Goal: Task Accomplishment & Management: Complete application form

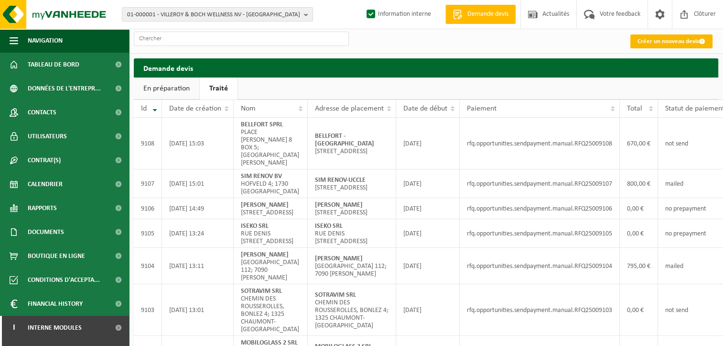
click at [648, 35] on link "Créer un nouveau devis" at bounding box center [671, 41] width 82 height 14
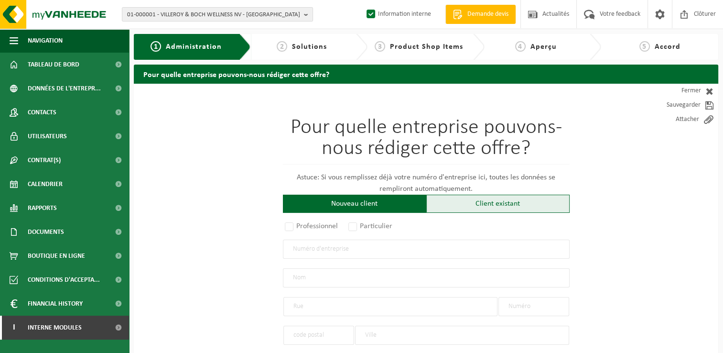
click at [458, 208] on div "Client existant" at bounding box center [497, 204] width 143 height 18
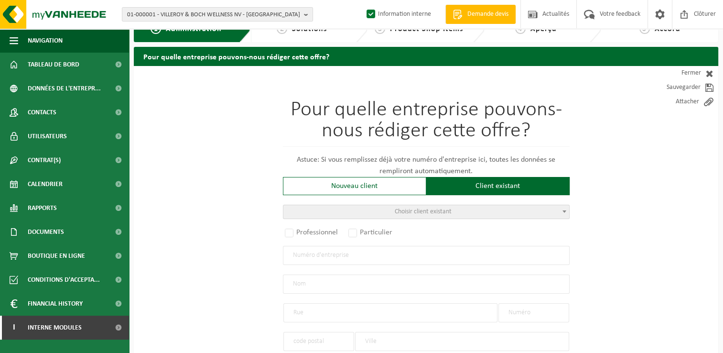
scroll to position [48, 0]
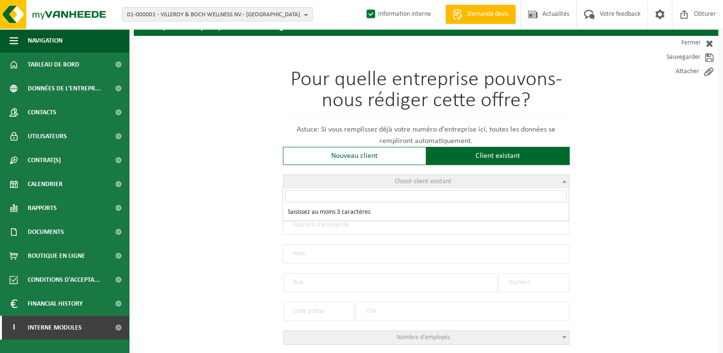
click at [430, 176] on span "Choisir client existant" at bounding box center [426, 181] width 286 height 13
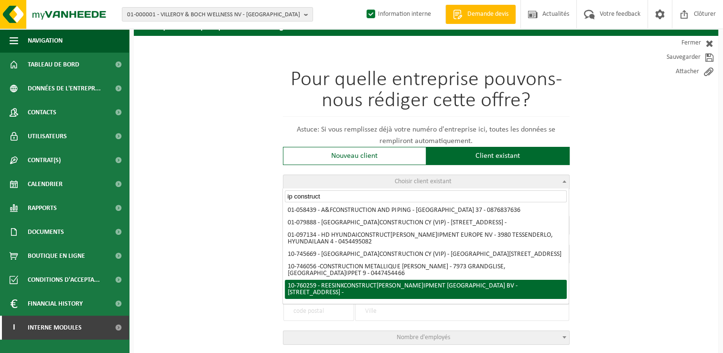
scroll to position [0, 0]
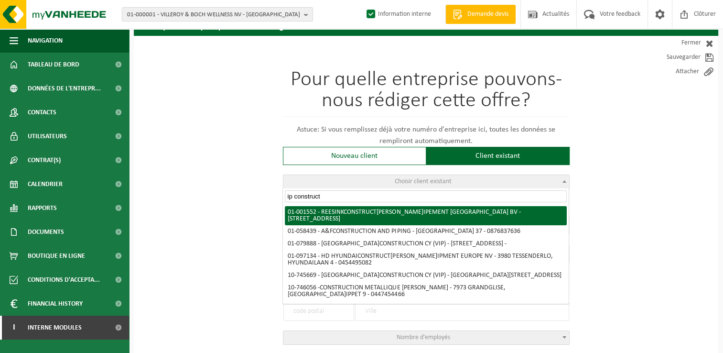
click at [288, 198] on input "ip construct" at bounding box center [426, 196] width 282 height 12
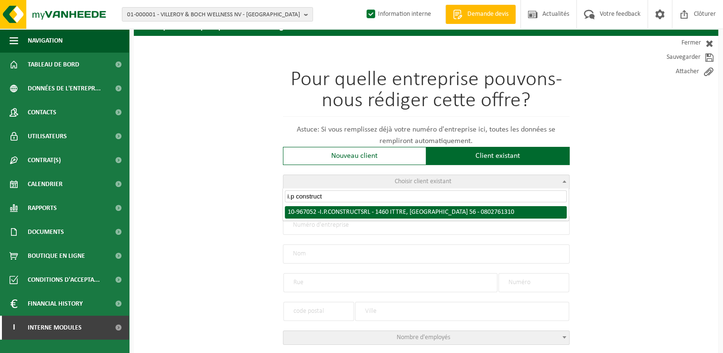
type input "i.p construct"
radio input "true"
type input "0802.761.310"
type input "I.P. CONSTRUCT SRL"
type input "RUE DE LA PLANCHETTE"
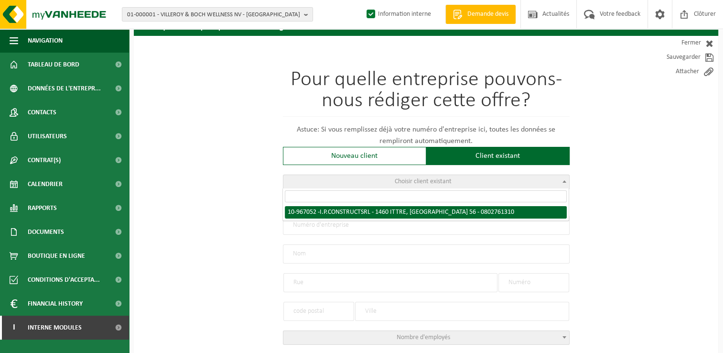
type input "56"
type input "1460"
type input "ITTRE"
type input "I.P. CONSTRUCT SRL"
type input "RUE DE LA PLANCHETTE"
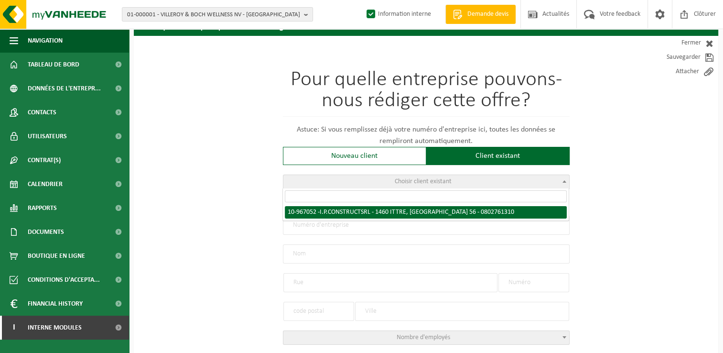
type input "56"
type input "1460"
type input "ITTRE"
select select "153475"
select select
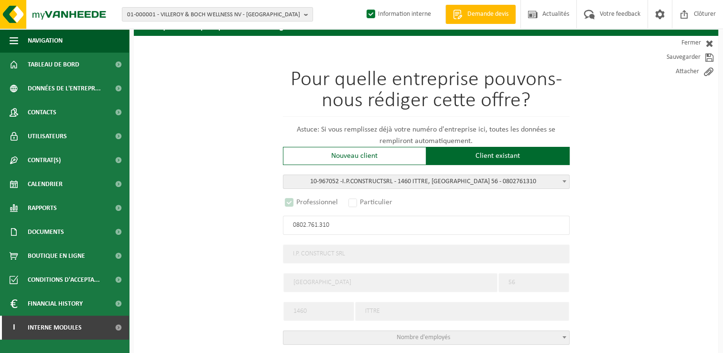
select select "D"
select select
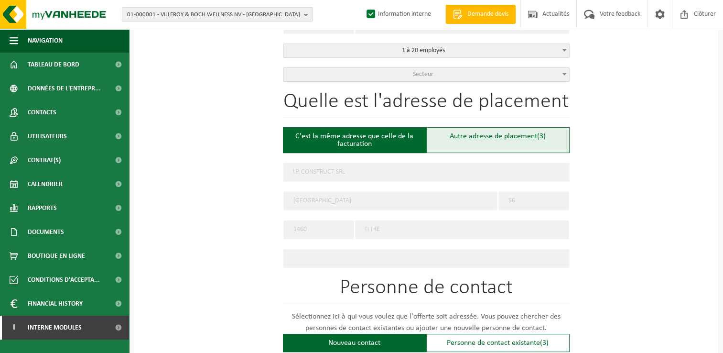
click at [451, 146] on div "Autre adresse de placement (3)" at bounding box center [497, 140] width 143 height 26
type input "Chantier -"
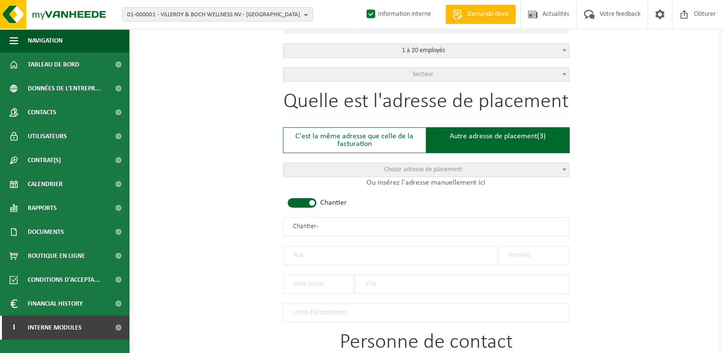
click at [314, 254] on input "text" at bounding box center [390, 255] width 214 height 19
type input "Rue du Vieux Forest"
type input "35"
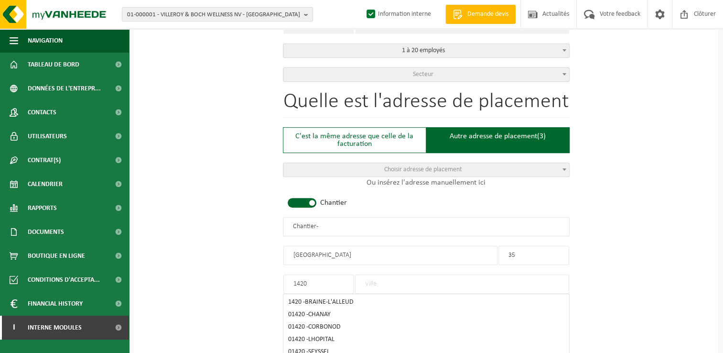
type input "1420"
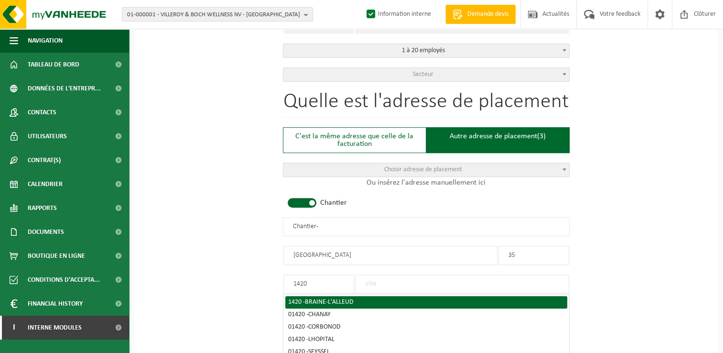
click at [329, 304] on li "1420 - BRAINE-L'ALLEUD" at bounding box center [426, 302] width 282 height 12
click at [330, 299] on span "BRAINE-L'ALLEUD" at bounding box center [329, 301] width 49 height 7
type input "BRAINE-L'ALLEUD"
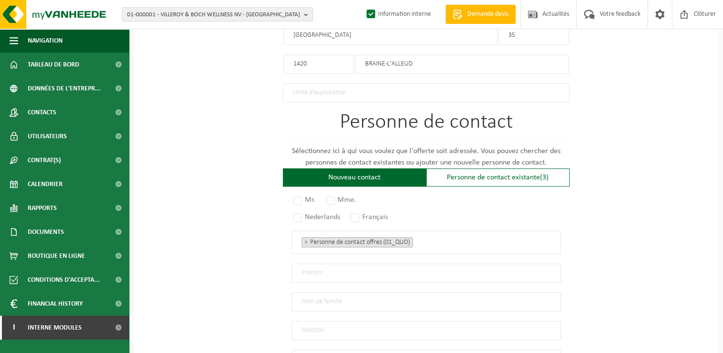
scroll to position [574, 0]
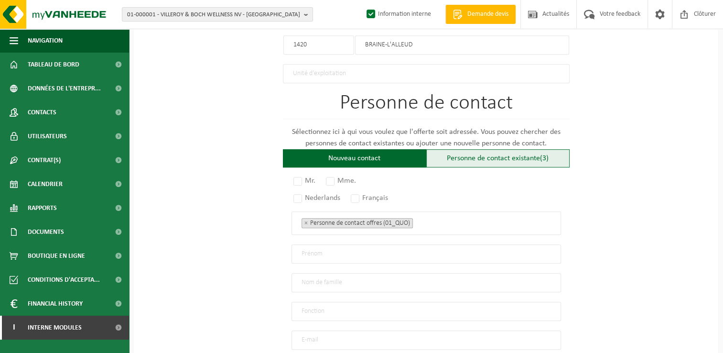
click at [482, 155] on div "Personne de contact existante (3)" at bounding box center [497, 158] width 143 height 18
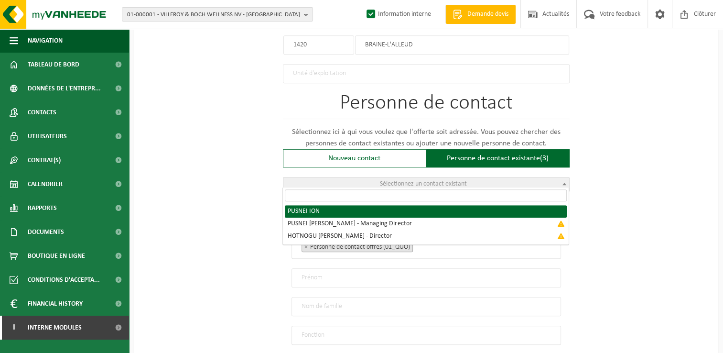
click at [465, 180] on span "Sélectionnez un contact existant" at bounding box center [423, 183] width 87 height 7
radio input "true"
select select "{"code":"10-967053","firstname":"ION","surname":"PUSNEI","gender":"Unknown","po…"
type input "ION"
type input "PUSNEI"
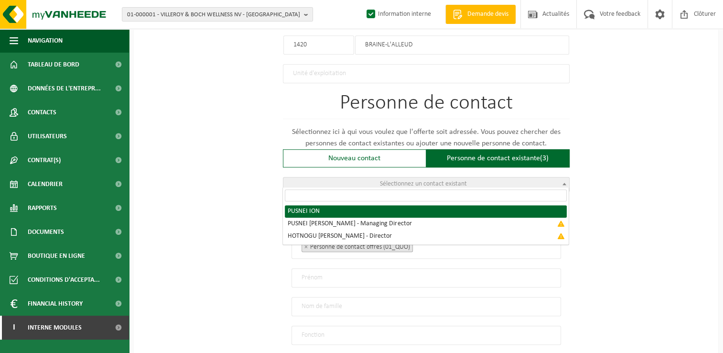
type input "ivanpusnei@yahoo.com"
type input "+32 488276028"
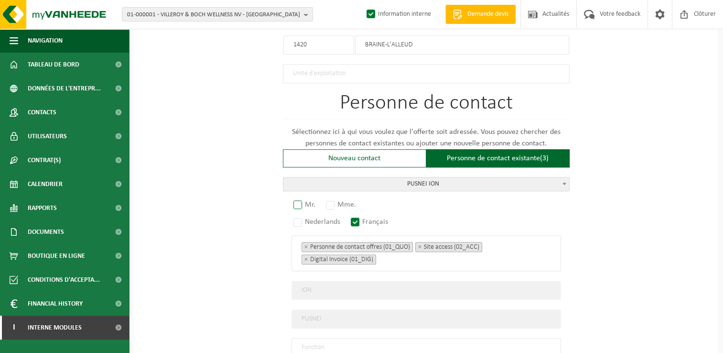
click at [314, 200] on label "Mr." at bounding box center [305, 204] width 27 height 13
radio input "true"
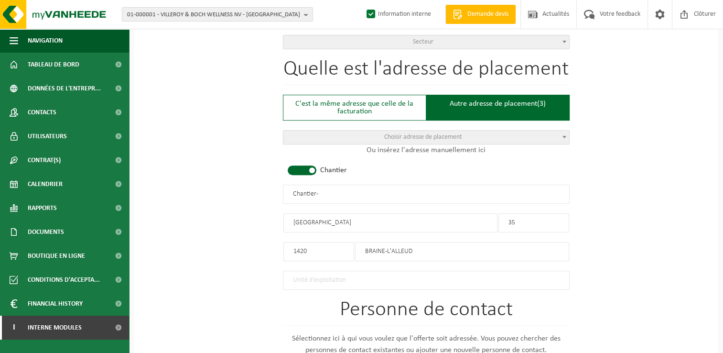
scroll to position [382, 0]
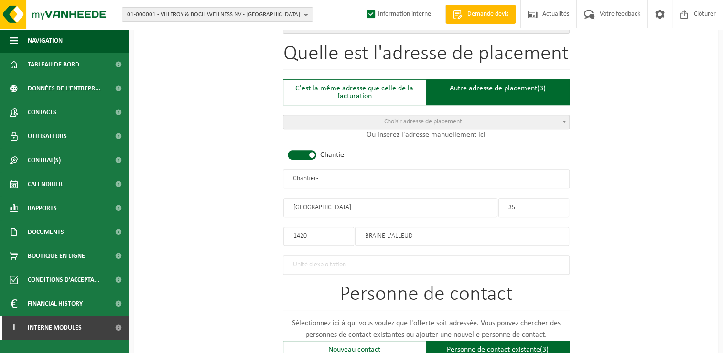
drag, startPoint x: 352, startPoint y: 174, endPoint x: 215, endPoint y: 177, distance: 137.7
click at [215, 177] on div "Pour quelle entreprise pouvons-nous rédiger cette offre? Astuce: Si vous rempli…" at bounding box center [426, 195] width 585 height 988
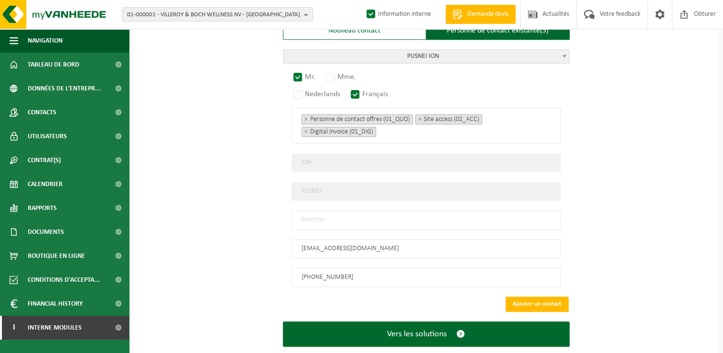
scroll to position [716, 0]
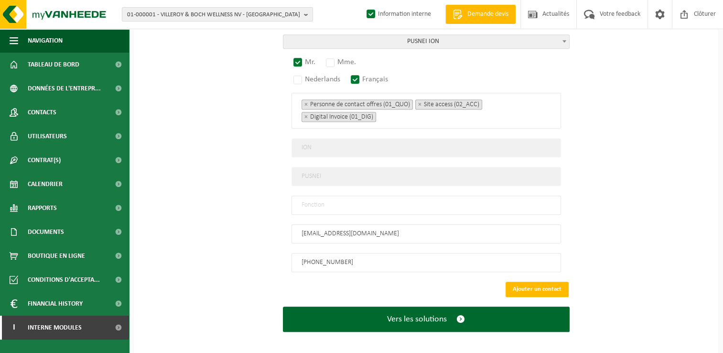
type input "I.P. CONSTRUCT - BRAINE-L'ALLEUD"
drag, startPoint x: 369, startPoint y: 204, endPoint x: 358, endPoint y: 204, distance: 11.0
click at [369, 204] on input "text" at bounding box center [427, 204] width 270 height 19
type input "mANAGER"
drag, startPoint x: 380, startPoint y: 198, endPoint x: 229, endPoint y: 198, distance: 151.5
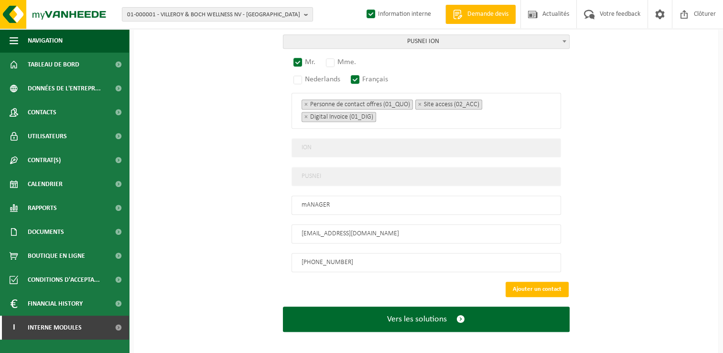
type input "Manager"
click at [283, 306] on button "Vers les solutions" at bounding box center [426, 318] width 287 height 25
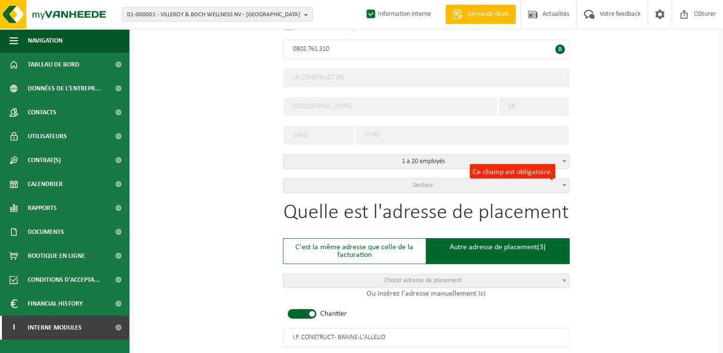
click at [497, 184] on span "Secteur" at bounding box center [426, 185] width 286 height 13
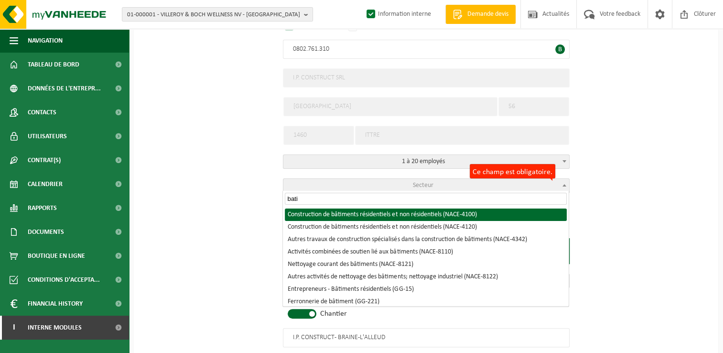
type input "bati"
select select "NACE_4100"
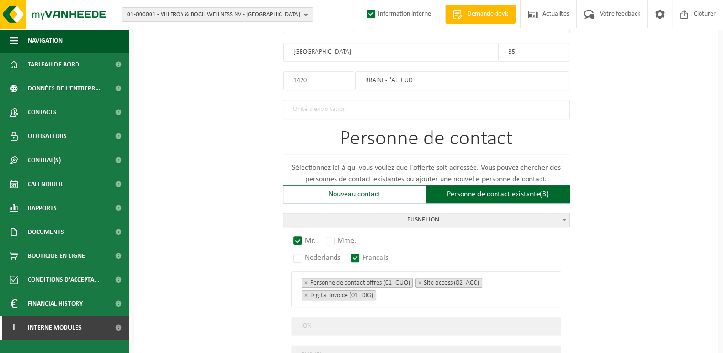
scroll to position [716, 0]
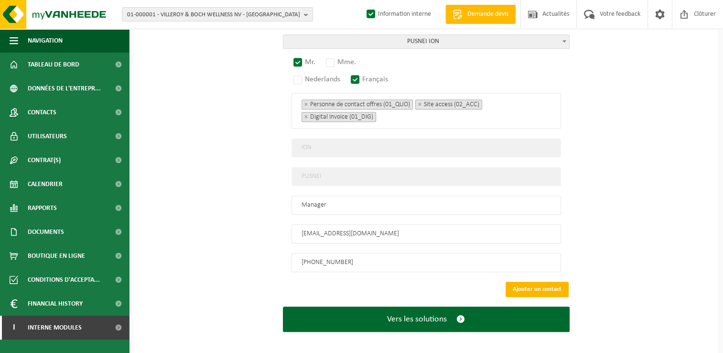
click at [538, 282] on button "Ajouter un contact" at bounding box center [537, 289] width 63 height 15
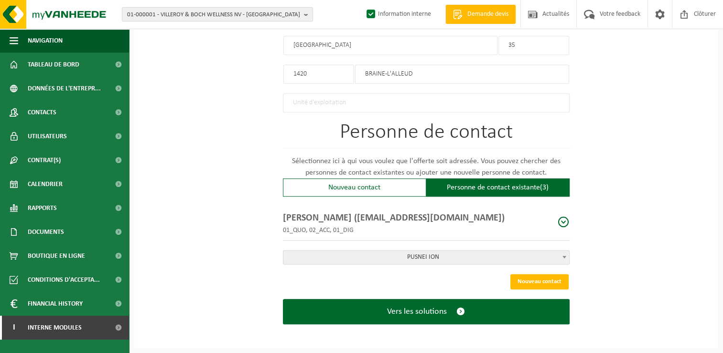
scroll to position [539, 0]
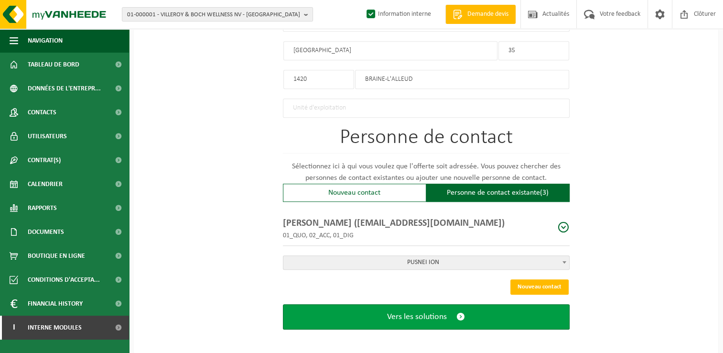
click at [421, 313] on span "Vers les solutions" at bounding box center [417, 317] width 60 height 10
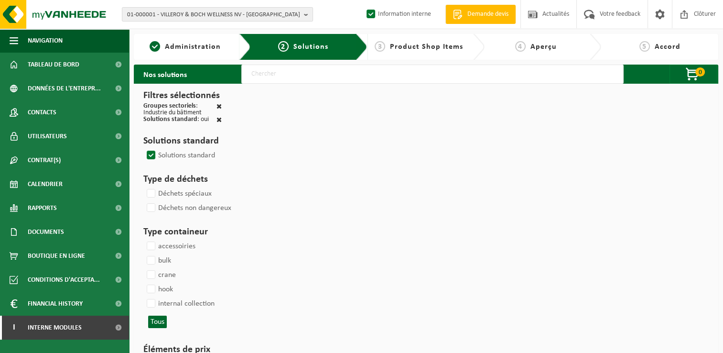
click at [267, 76] on input "text" at bounding box center [432, 74] width 382 height 19
type input "000291"
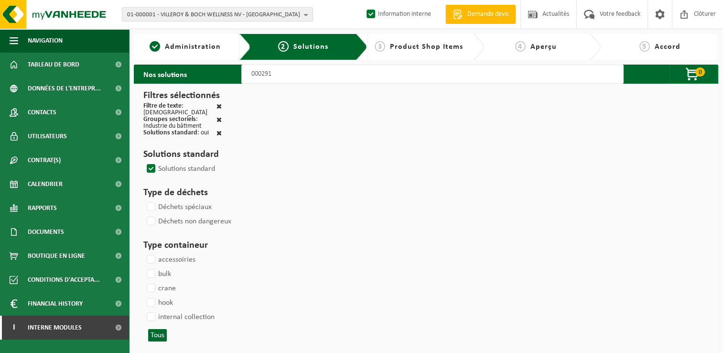
select select
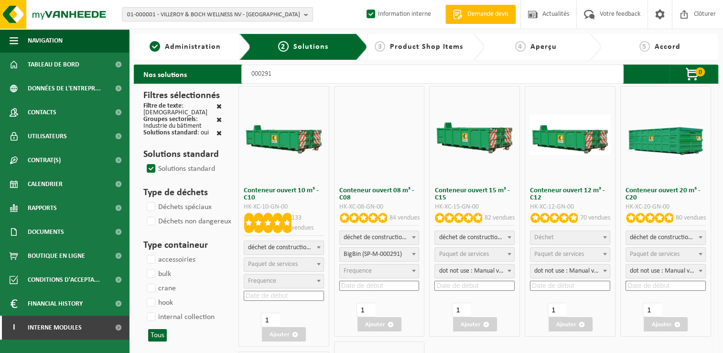
select select
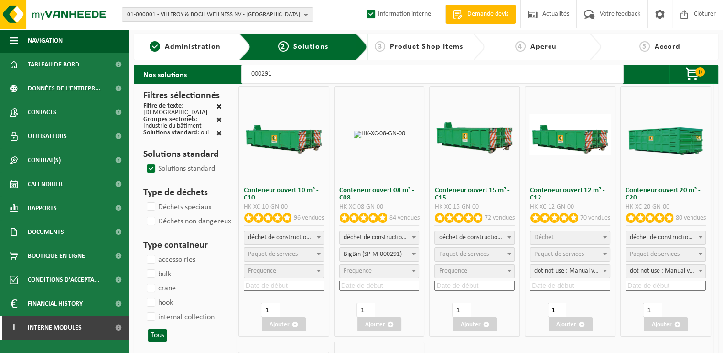
select select
select select "25"
select select
select select "197"
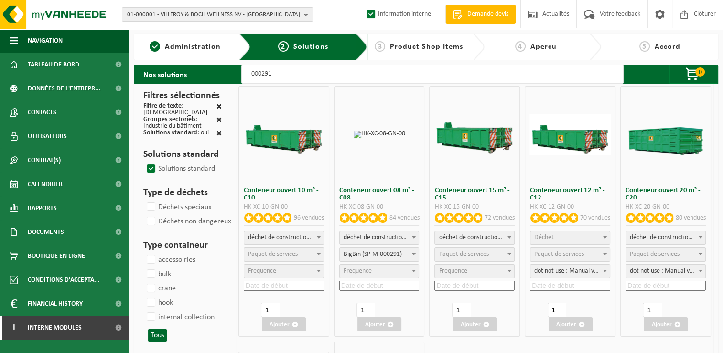
select select
select select "197"
select select
select select "25"
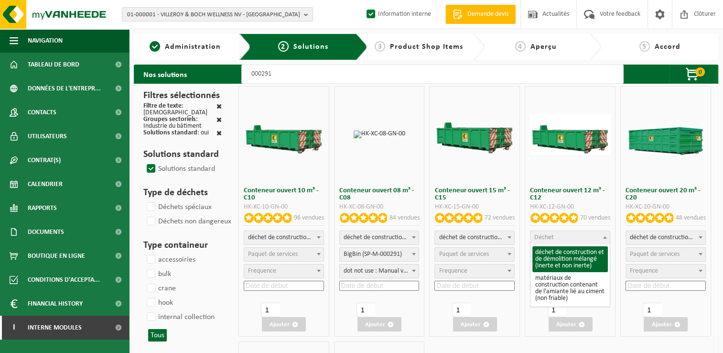
click at [565, 231] on span "Déchet" at bounding box center [570, 237] width 79 height 13
select select "31"
select select
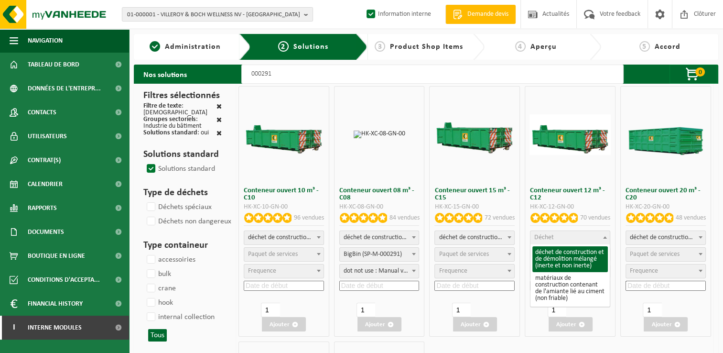
select select
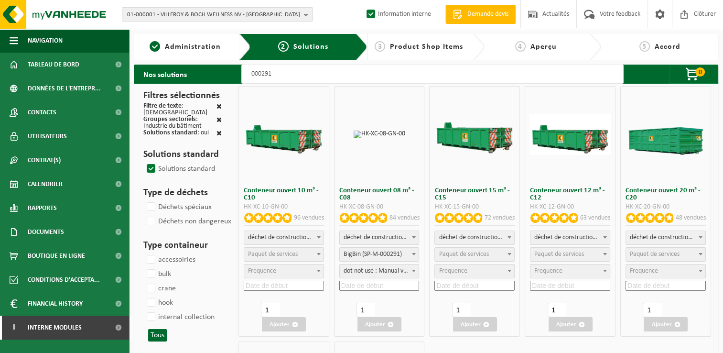
click at [559, 257] on span "Paquet de services" at bounding box center [559, 253] width 50 height 7
select select "9"
select select "25"
click at [558, 256] on span "Messancyforf (SP-M-000010)" at bounding box center [570, 254] width 79 height 13
select select "197"
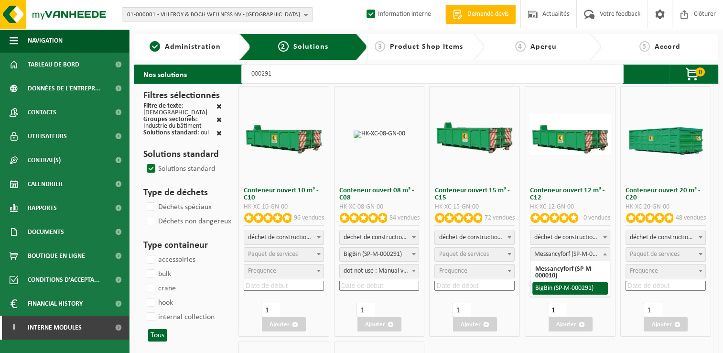
select select "25"
click at [563, 287] on input at bounding box center [570, 286] width 80 height 10
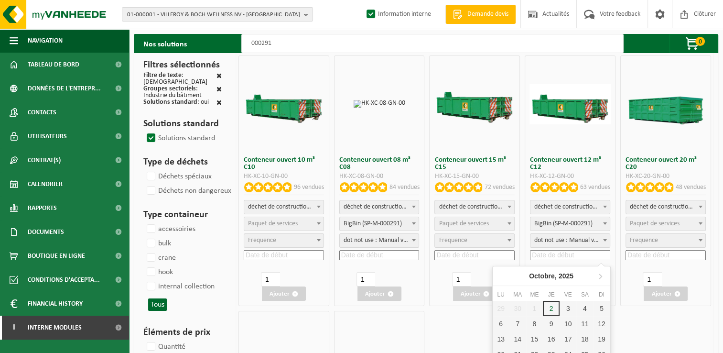
scroll to position [48, 0]
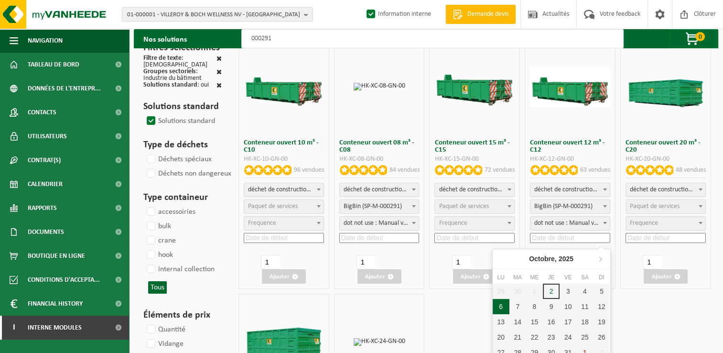
click at [500, 309] on div "6" at bounding box center [501, 306] width 17 height 15
type input "2025-10-06"
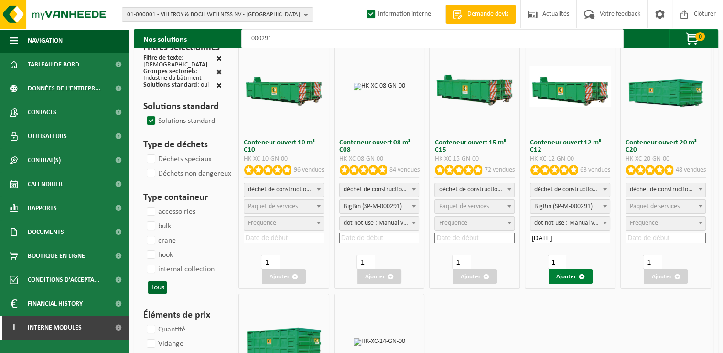
click at [571, 274] on button "Ajouter" at bounding box center [571, 276] width 44 height 14
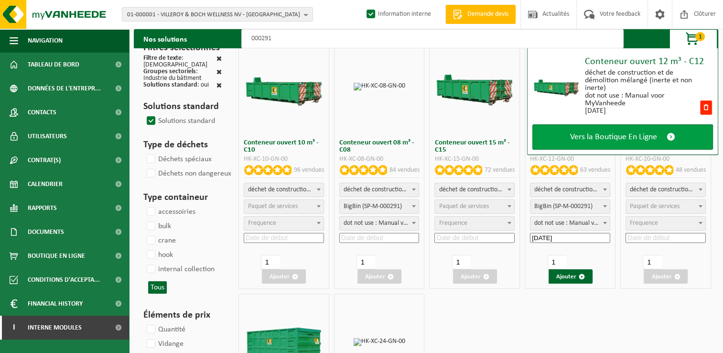
click at [611, 133] on span "Vers la Boutique En Ligne" at bounding box center [613, 137] width 87 height 10
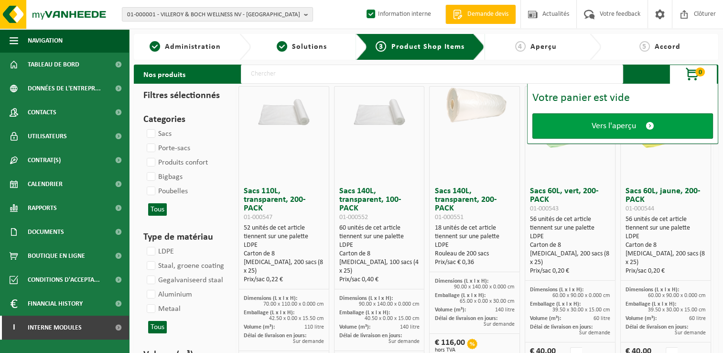
click at [613, 125] on span "Vers l'aperçu" at bounding box center [614, 126] width 44 height 10
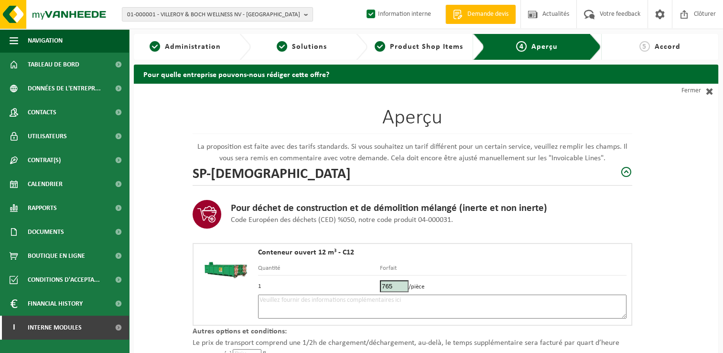
click at [371, 303] on textarea at bounding box center [442, 306] width 369 height 24
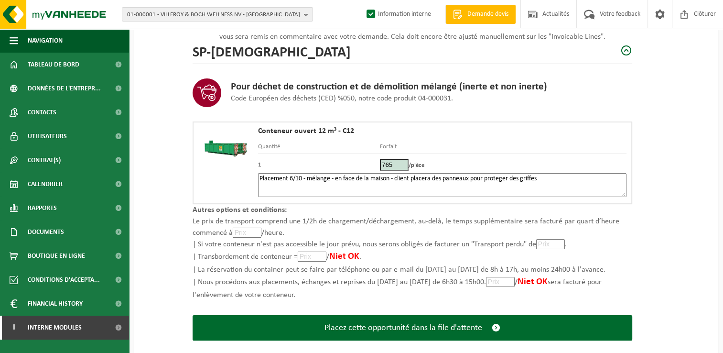
scroll to position [136, 0]
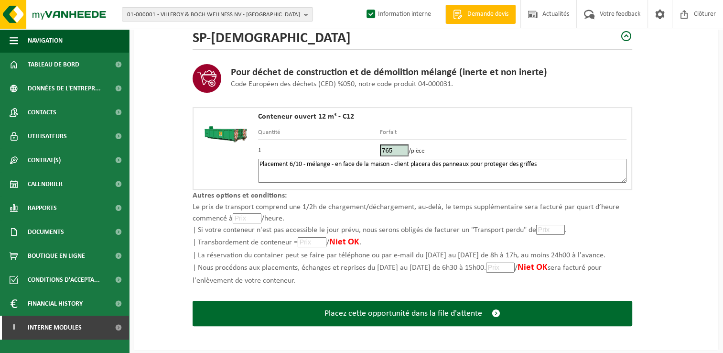
click at [424, 163] on textarea "Placement 6/10 - mélange - en face de la maison - client placera des panneaux p…" at bounding box center [442, 171] width 369 height 24
type textarea "Placement 6/10 - mélange - en face de la maison - client placera des panneaux p…"
drag, startPoint x: 426, startPoint y: 161, endPoint x: 586, endPoint y: 146, distance: 160.8
click at [592, 142] on td "765 /pièce" at bounding box center [503, 149] width 247 height 19
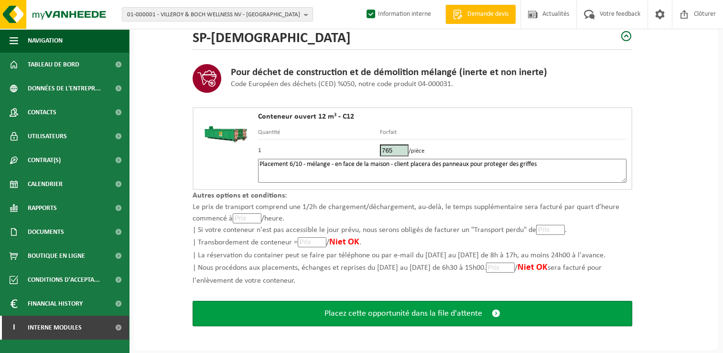
click at [425, 313] on span "Placez cette opportunité dans la file d'attente" at bounding box center [404, 313] width 158 height 10
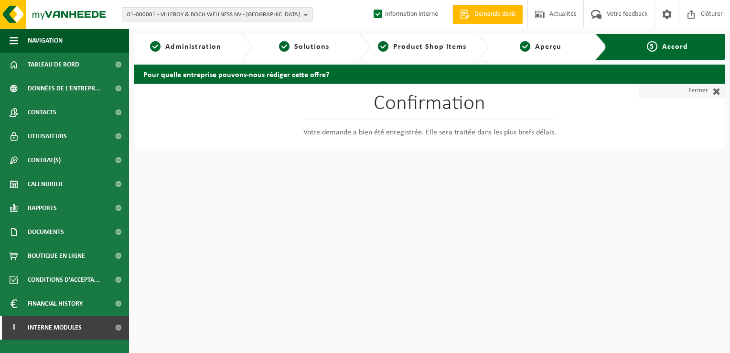
click at [707, 94] on link "Fermer" at bounding box center [683, 91] width 86 height 14
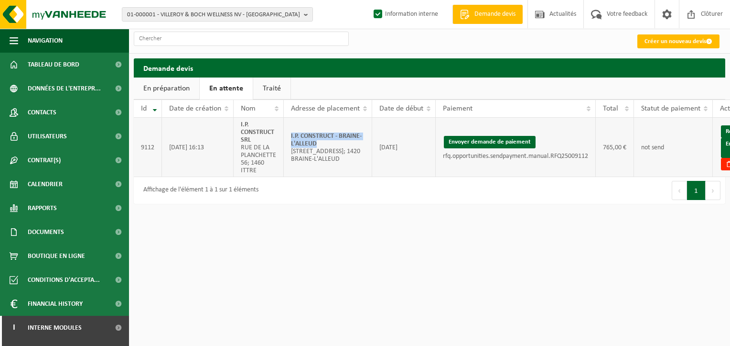
drag, startPoint x: 328, startPoint y: 145, endPoint x: 288, endPoint y: 139, distance: 40.2
click at [288, 139] on td "I.P. CONSTRUCT - BRAINE-L'ALLEUD [STREET_ADDRESS]; 1420 BRAINE-L'ALLEUD" at bounding box center [328, 147] width 88 height 59
copy strong "I.P. CONSTRUCT - BRAINE-L'ALLEUD"
click at [144, 343] on html "01-000001 - VILLEROY & BOCH WELLNESS NV - [GEOGRAPHIC_DATA] 01-000001 - VILLERO…" at bounding box center [365, 173] width 730 height 346
click at [467, 146] on button "Envoyer demande de paiement" at bounding box center [490, 142] width 92 height 12
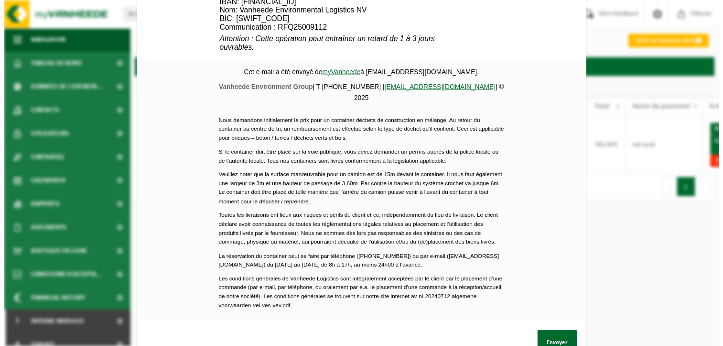
scroll to position [450, 0]
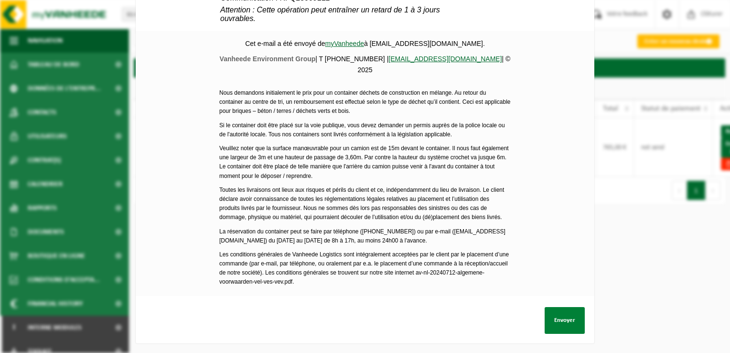
click at [553, 313] on button "Envoyer" at bounding box center [565, 320] width 40 height 27
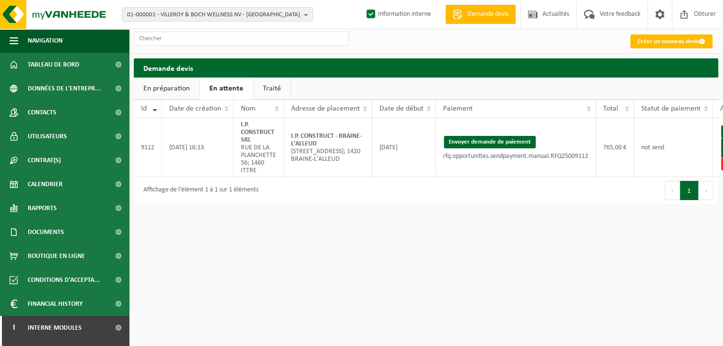
scroll to position [0, 37]
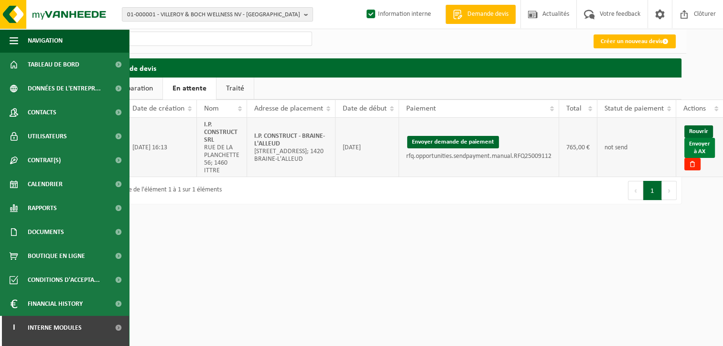
click at [704, 147] on link "Envoyer à AX" at bounding box center [699, 148] width 31 height 20
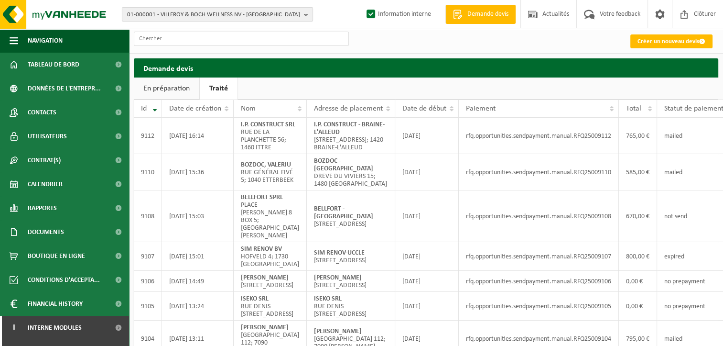
click at [167, 15] on span "01-000001 - VILLEROY & BOCH WELLNESS NV - [GEOGRAPHIC_DATA]" at bounding box center [213, 15] width 173 height 14
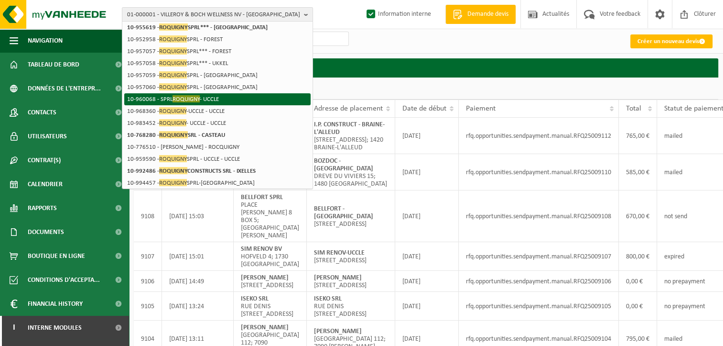
scroll to position [54, 0]
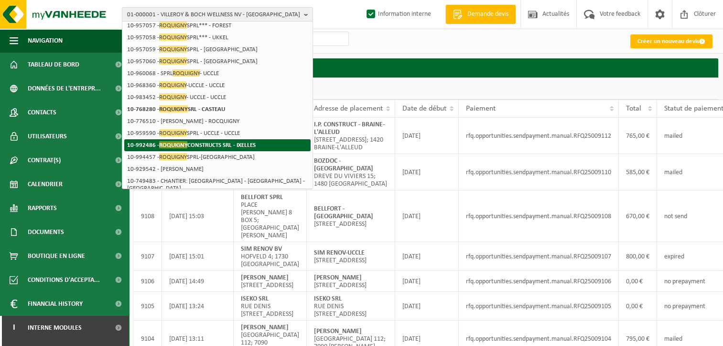
type input "roquigny"
click at [207, 143] on strong "10-992486 - ROQUIGNY CONSTRUCTS SRL - IXELLES" at bounding box center [191, 144] width 129 height 7
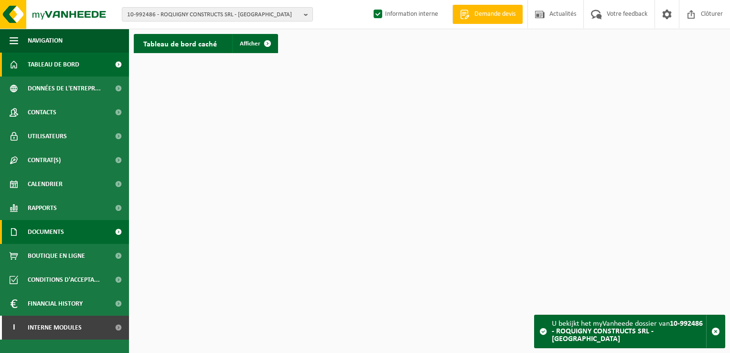
click at [82, 226] on link "Documents" at bounding box center [64, 232] width 129 height 24
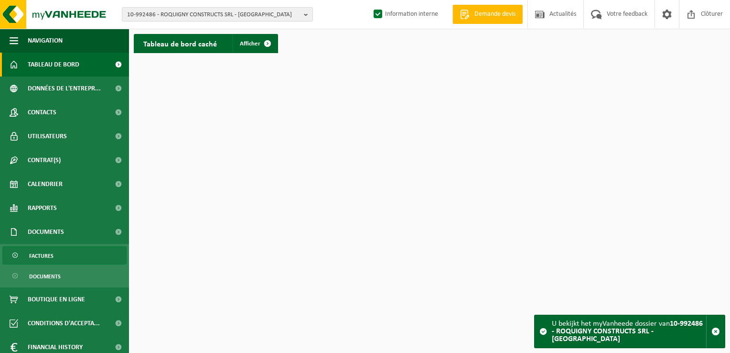
click at [75, 257] on link "Factures" at bounding box center [64, 255] width 124 height 18
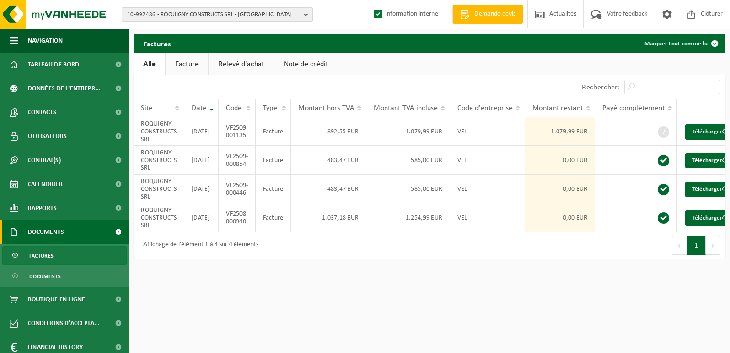
click at [263, 19] on span "10-992486 - ROQUIGNY CONSTRUCTS SRL - [GEOGRAPHIC_DATA]" at bounding box center [213, 15] width 173 height 14
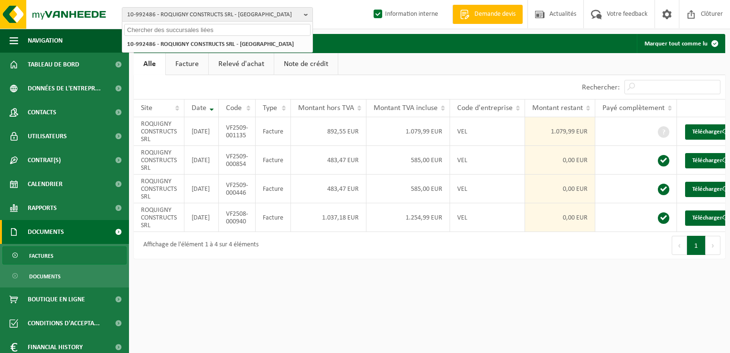
click at [202, 33] on input "text" at bounding box center [217, 30] width 186 height 12
